Goal: Task Accomplishment & Management: Manage account settings

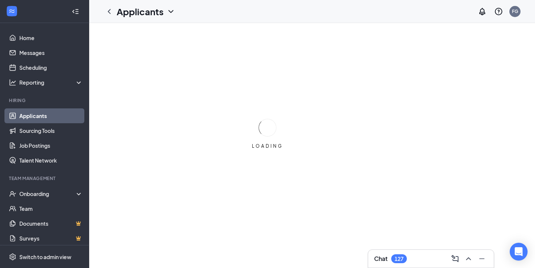
click at [389, 256] on div "Chat 127" at bounding box center [390, 259] width 33 height 9
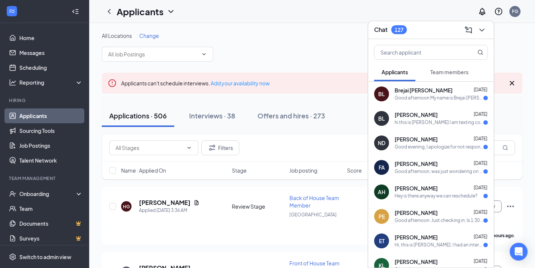
click at [482, 28] on icon "ChevronDown" at bounding box center [482, 30] width 9 height 9
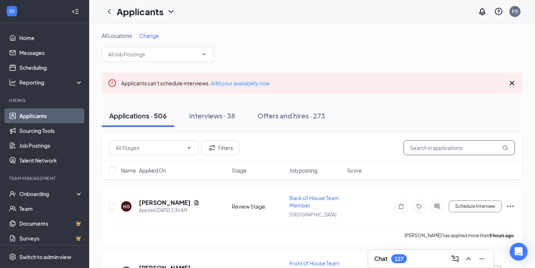
click at [426, 152] on input "text" at bounding box center [459, 147] width 111 height 15
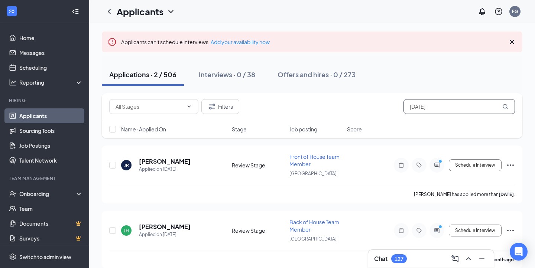
scroll to position [50, 0]
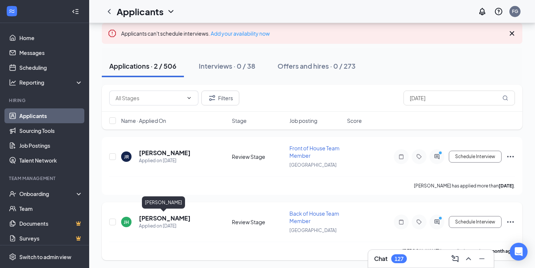
click at [176, 216] on h5 "[PERSON_NAME]" at bounding box center [165, 218] width 52 height 8
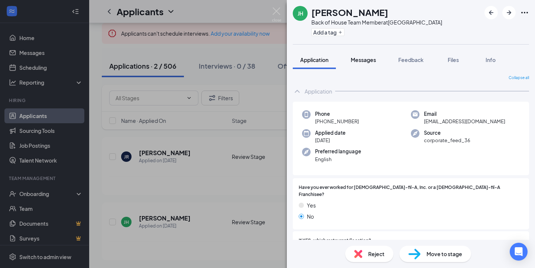
click at [353, 64] on button "Messages" at bounding box center [363, 60] width 40 height 19
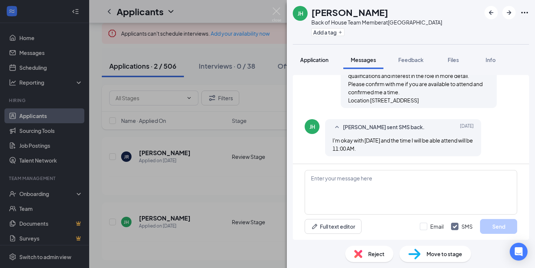
scroll to position [229, 0]
click at [307, 60] on span "Application" at bounding box center [314, 59] width 28 height 7
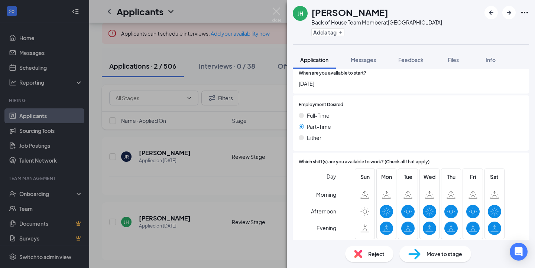
scroll to position [401, 0]
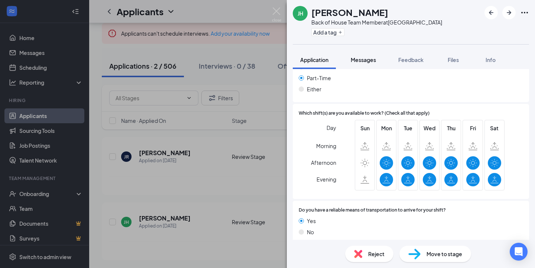
click at [352, 61] on span "Messages" at bounding box center [363, 59] width 25 height 7
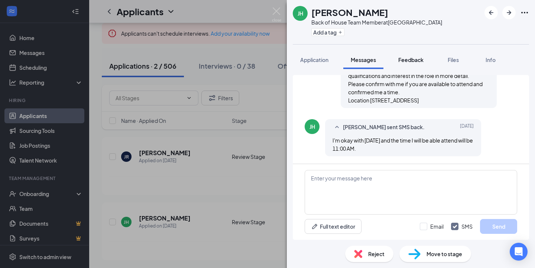
scroll to position [229, 0]
click at [407, 59] on span "Feedback" at bounding box center [410, 59] width 25 height 7
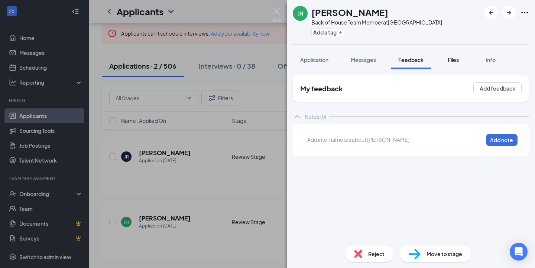
click at [450, 59] on span "Files" at bounding box center [453, 59] width 11 height 7
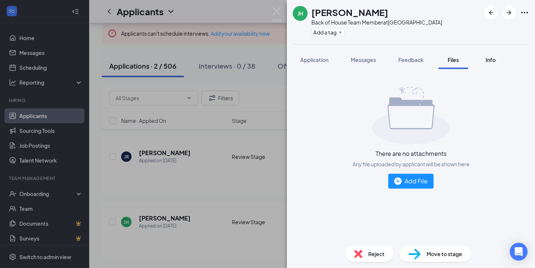
click at [487, 60] on span "Info" at bounding box center [491, 59] width 10 height 7
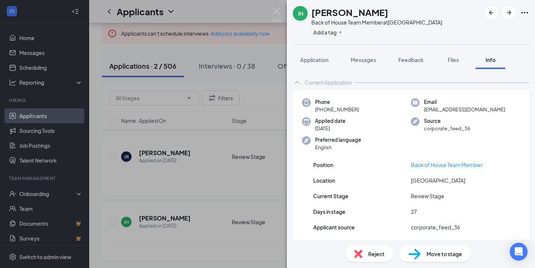
scroll to position [39, 0]
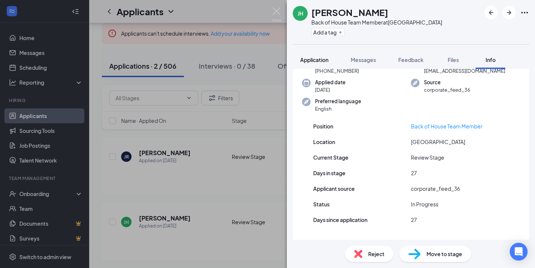
click at [313, 58] on span "Application" at bounding box center [314, 59] width 28 height 7
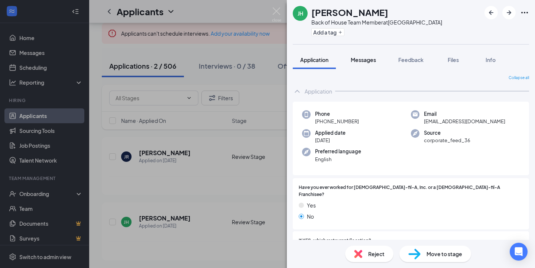
click at [356, 57] on span "Messages" at bounding box center [363, 59] width 25 height 7
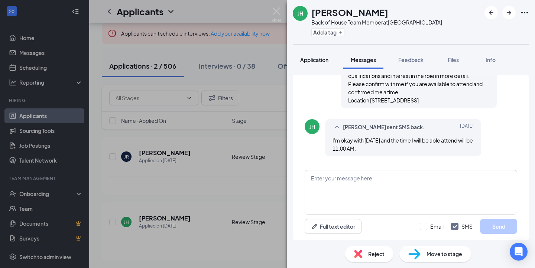
scroll to position [229, 0]
click at [326, 63] on span "Application" at bounding box center [314, 59] width 28 height 7
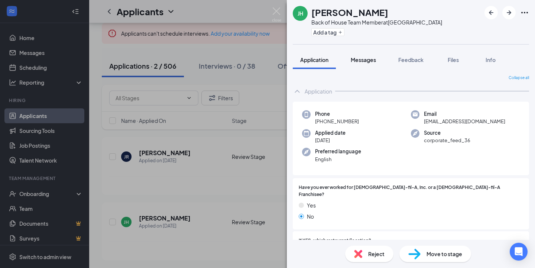
click at [350, 64] on button "Messages" at bounding box center [363, 60] width 40 height 19
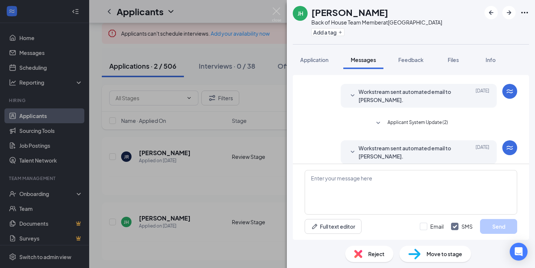
scroll to position [229, 0]
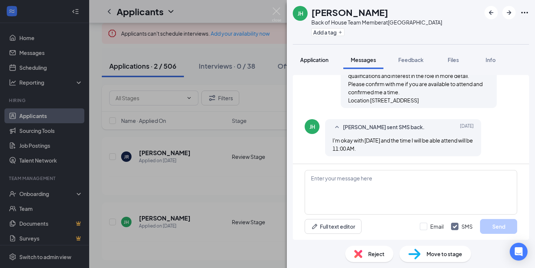
click at [318, 59] on span "Application" at bounding box center [314, 59] width 28 height 7
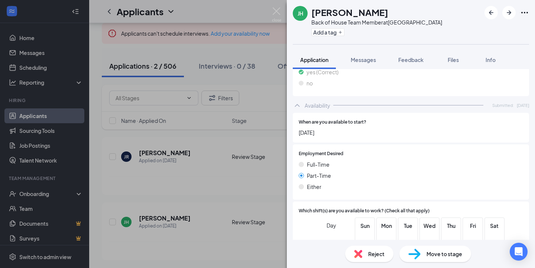
scroll to position [401, 0]
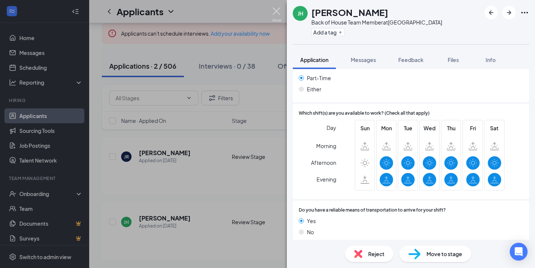
click at [277, 15] on img at bounding box center [276, 14] width 9 height 14
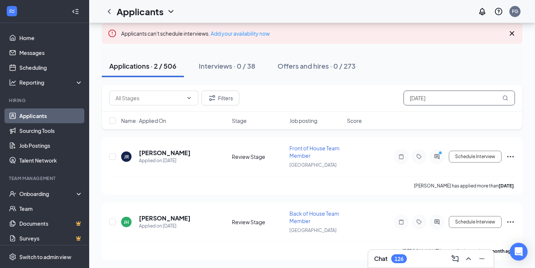
click at [442, 95] on input "[DATE]" at bounding box center [459, 98] width 111 height 15
type input "j"
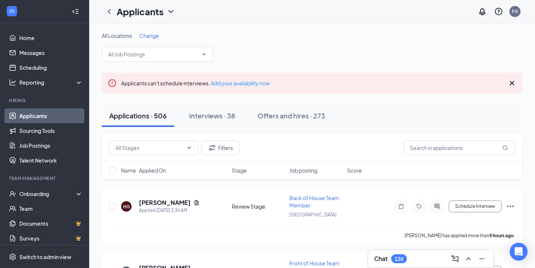
click at [513, 82] on icon "Cross" at bounding box center [512, 83] width 4 height 4
